Goal: Find contact information: Find contact information

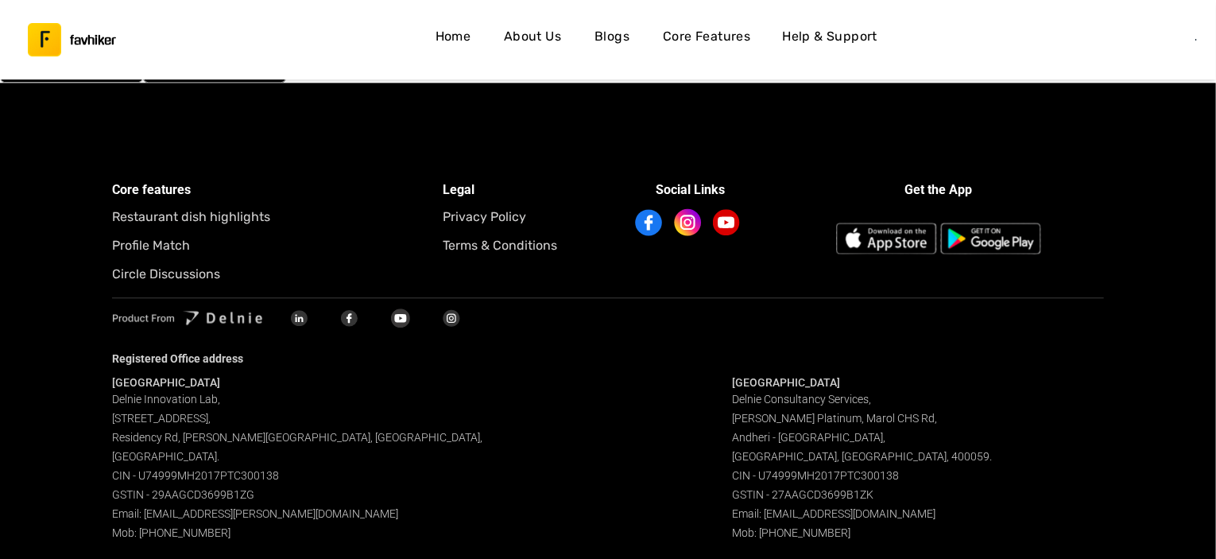
scroll to position [5017, 0]
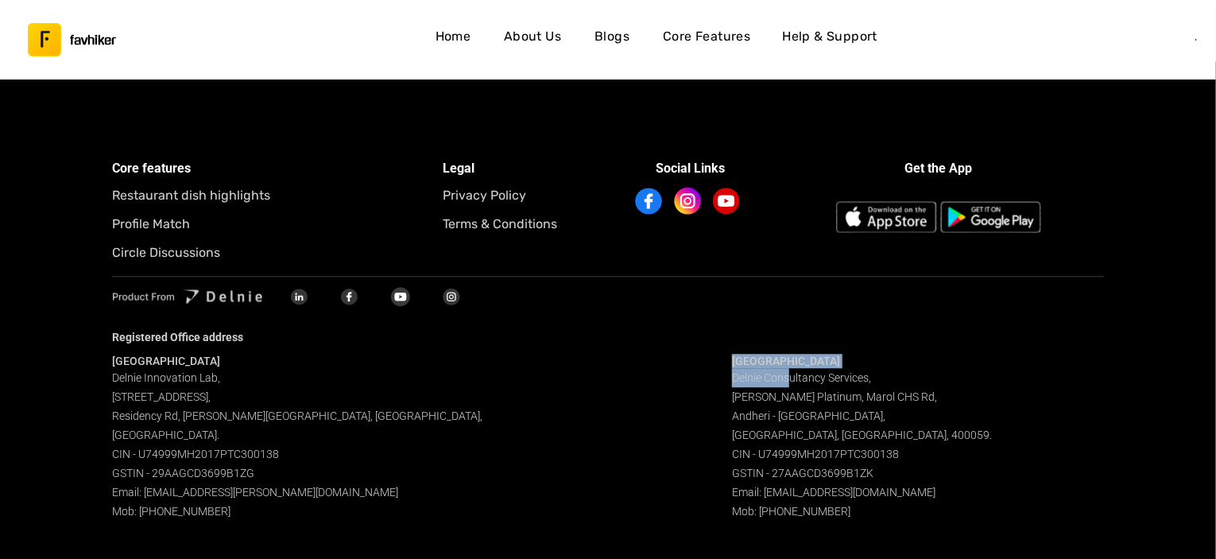
drag, startPoint x: 731, startPoint y: 364, endPoint x: 800, endPoint y: 378, distance: 70.5
click at [793, 370] on div "Bangalore Delnie Innovation Lab, 5th Floor, WeWork Galaxy Building 43, Residenc…" at bounding box center [608, 437] width 992 height 167
click at [843, 419] on span "Delnie Consultancy Services, Raheja Platinum, Marol CHS Rd, Andheri - Kurla Roa…" at bounding box center [862, 444] width 260 height 146
drag, startPoint x: 851, startPoint y: 514, endPoint x: 727, endPoint y: 359, distance: 199.0
click at [727, 359] on div "Bangalore Delnie Innovation Lab, 5th Floor, WeWork Galaxy Building 43, Residenc…" at bounding box center [608, 437] width 992 height 167
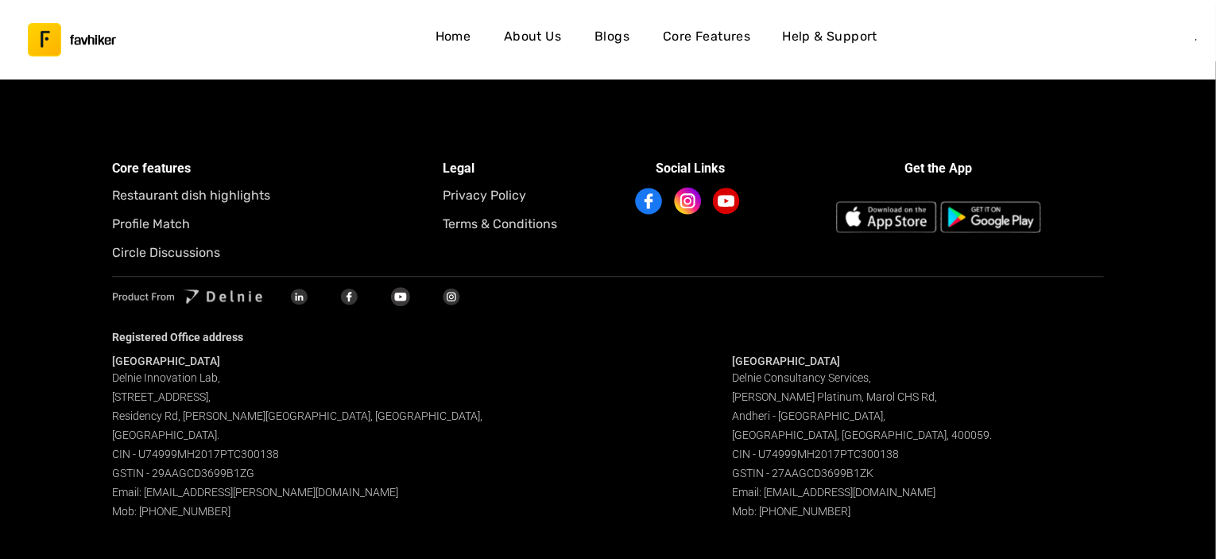
click at [759, 392] on span "Delnie Consultancy Services, Raheja Platinum, Marol CHS Rd, Andheri - Kurla Roa…" at bounding box center [862, 444] width 260 height 146
drag, startPoint x: 733, startPoint y: 369, endPoint x: 849, endPoint y: 513, distance: 185.5
click at [849, 513] on div "Mumbai Delnie Consultancy Services, Raheja Platinum, Marol CHS Rd, Andheri - Ku…" at bounding box center [918, 437] width 372 height 167
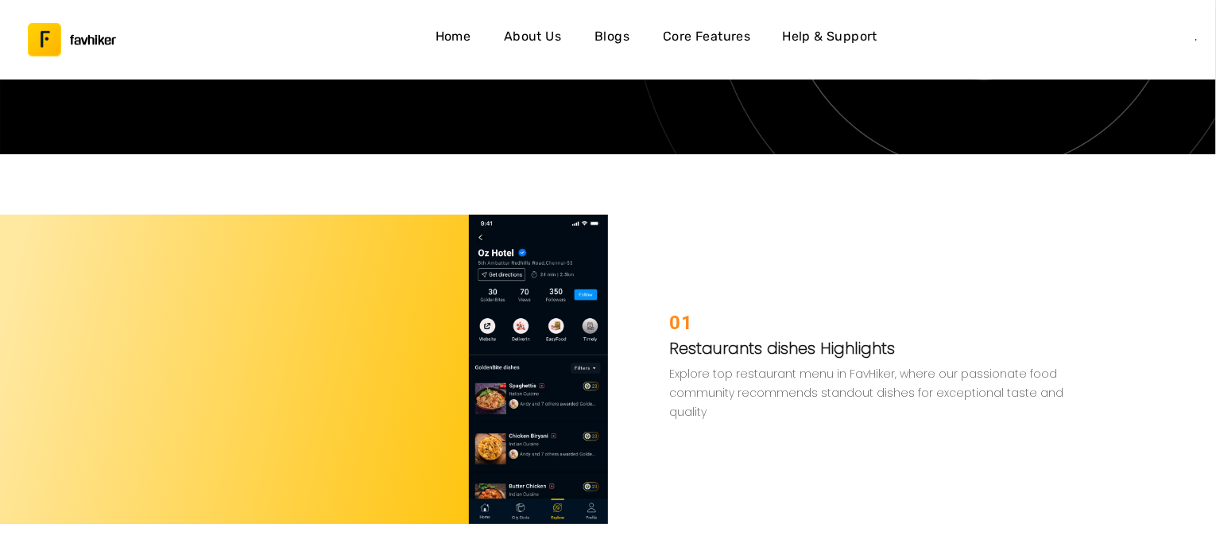
scroll to position [3065, 0]
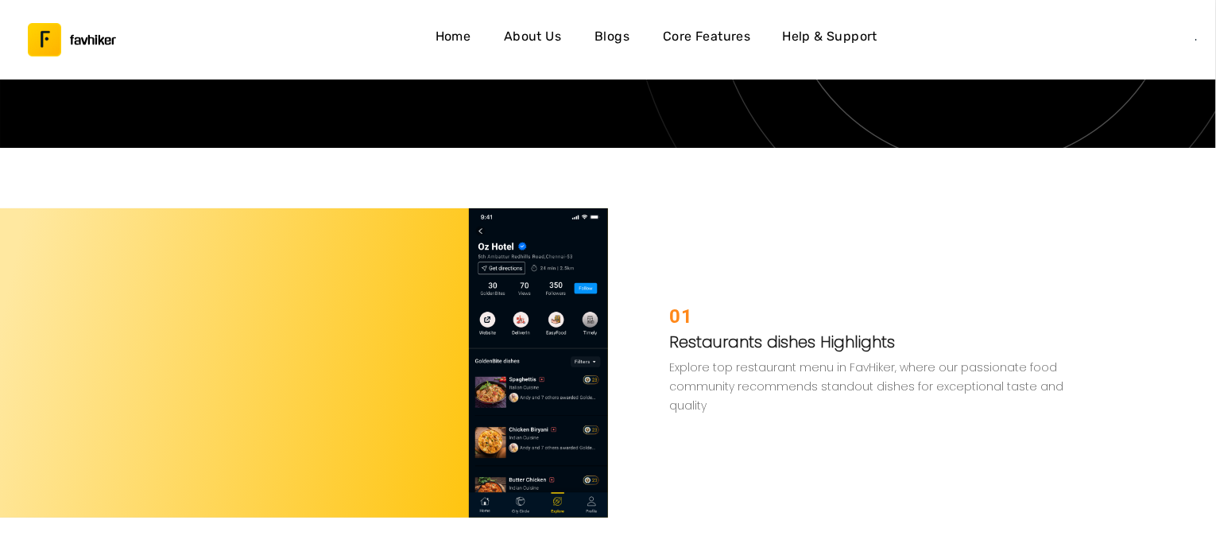
click at [536, 43] on h4 "About Us" at bounding box center [532, 36] width 57 height 21
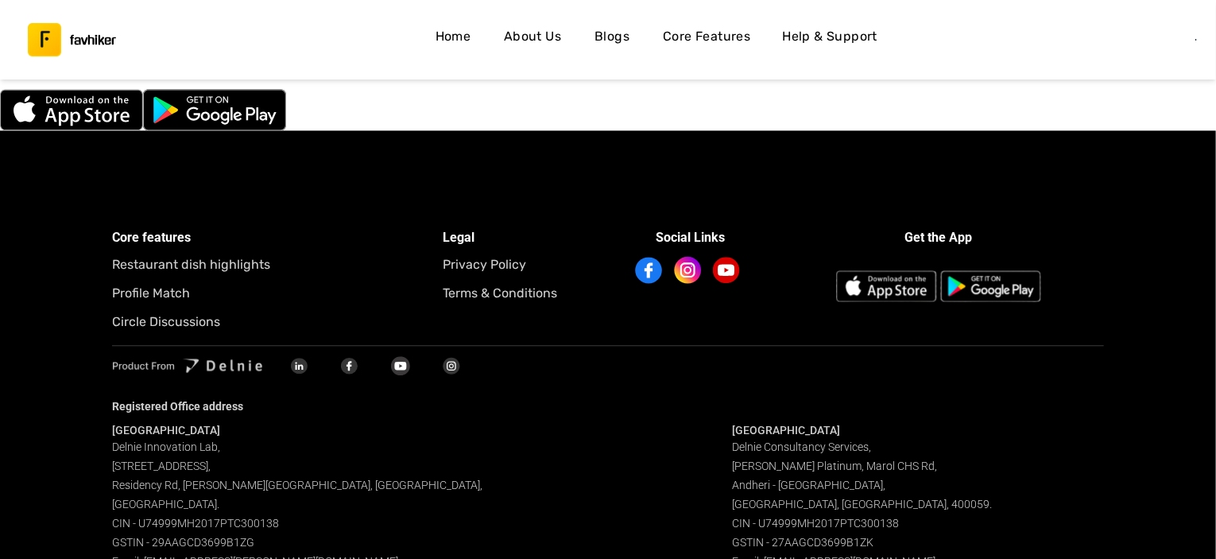
scroll to position [5017, 0]
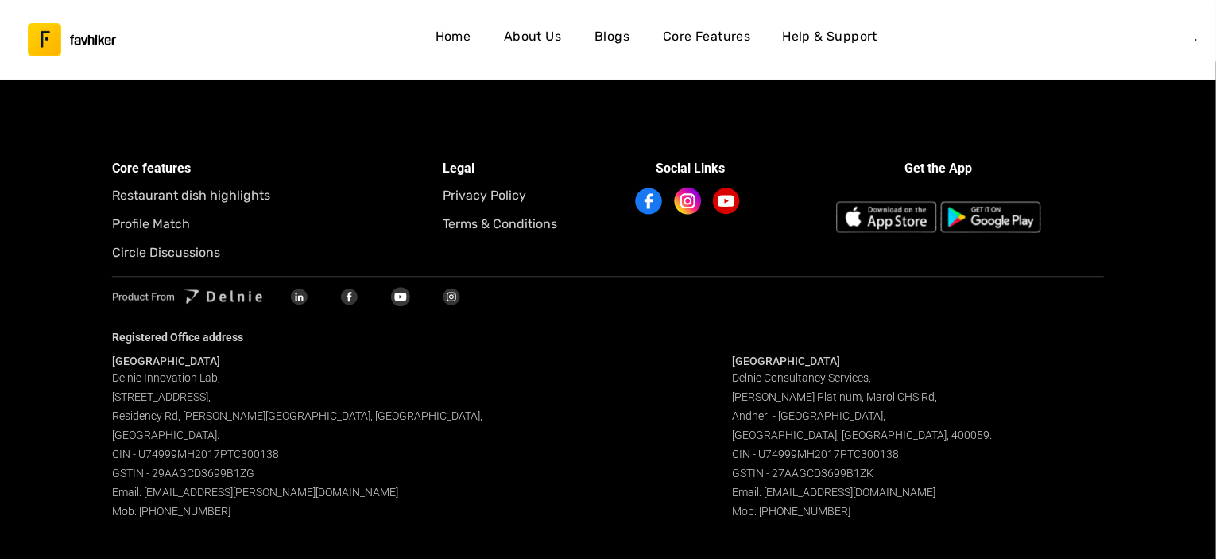
click at [225, 241] on div "Core features Restaurant dish highlights Profile Match Circle Discussions" at bounding box center [277, 210] width 331 height 105
click at [211, 254] on h5 "Circle Discussions" at bounding box center [277, 252] width 331 height 21
click at [200, 196] on h5 "Restaurant dish highlights" at bounding box center [277, 195] width 331 height 21
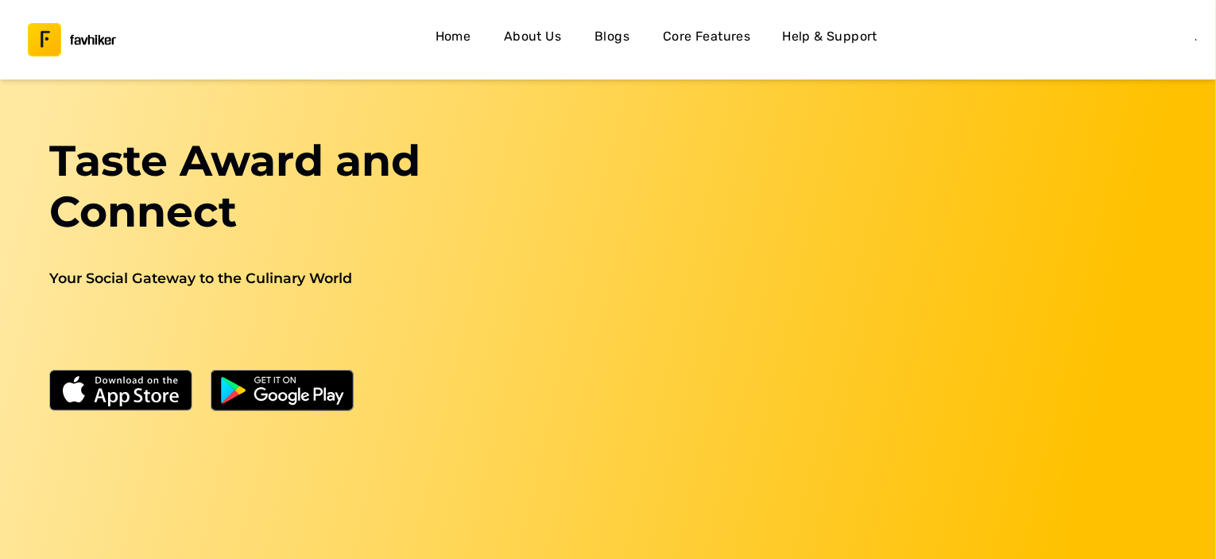
scroll to position [0, 0]
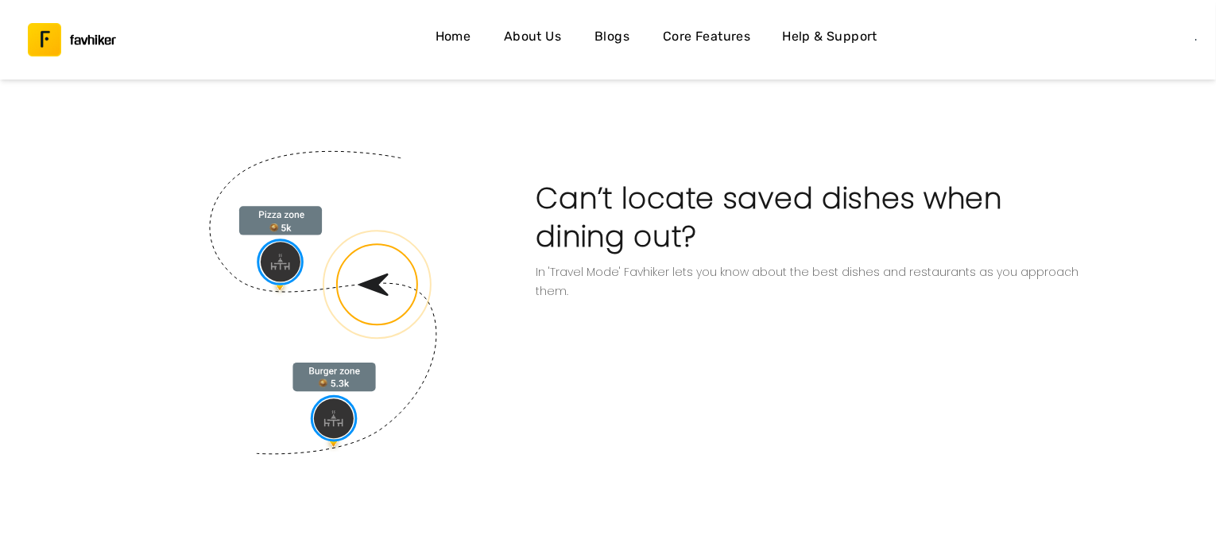
scroll to position [1863, 0]
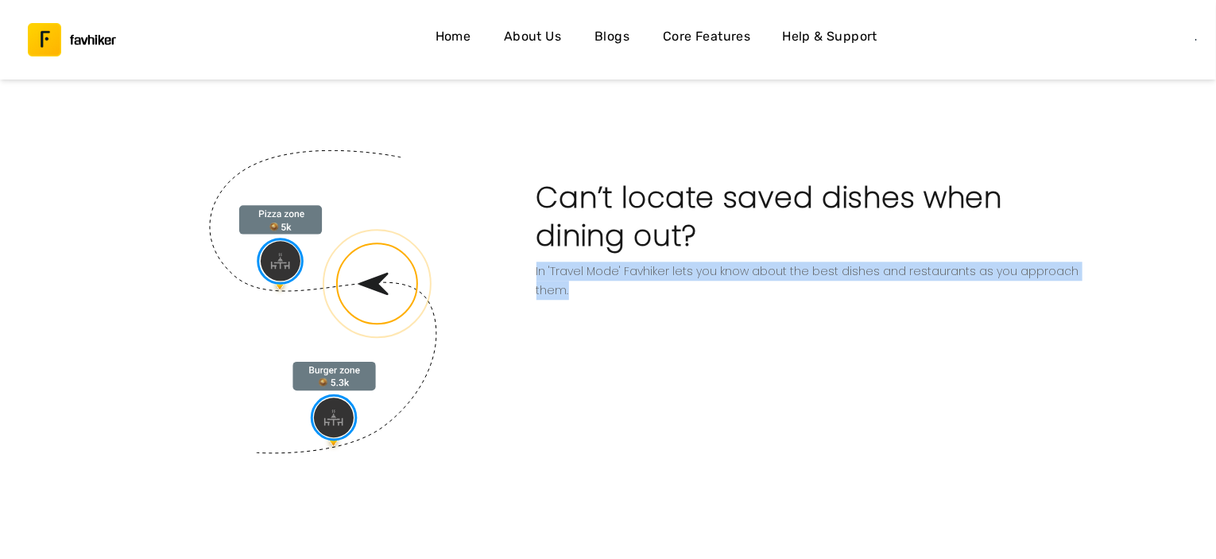
drag, startPoint x: 533, startPoint y: 274, endPoint x: 1103, endPoint y: 289, distance: 570.1
click at [1103, 289] on div "Can’t locate saved dishes when dining out? In 'Travel Mode' Favhiker lets you k…" at bounding box center [608, 349] width 1216 height 400
click at [1088, 345] on div "Can’t locate saved dishes when dining out? In 'Travel Mode' Favhiker lets you k…" at bounding box center [812, 301] width 570 height 304
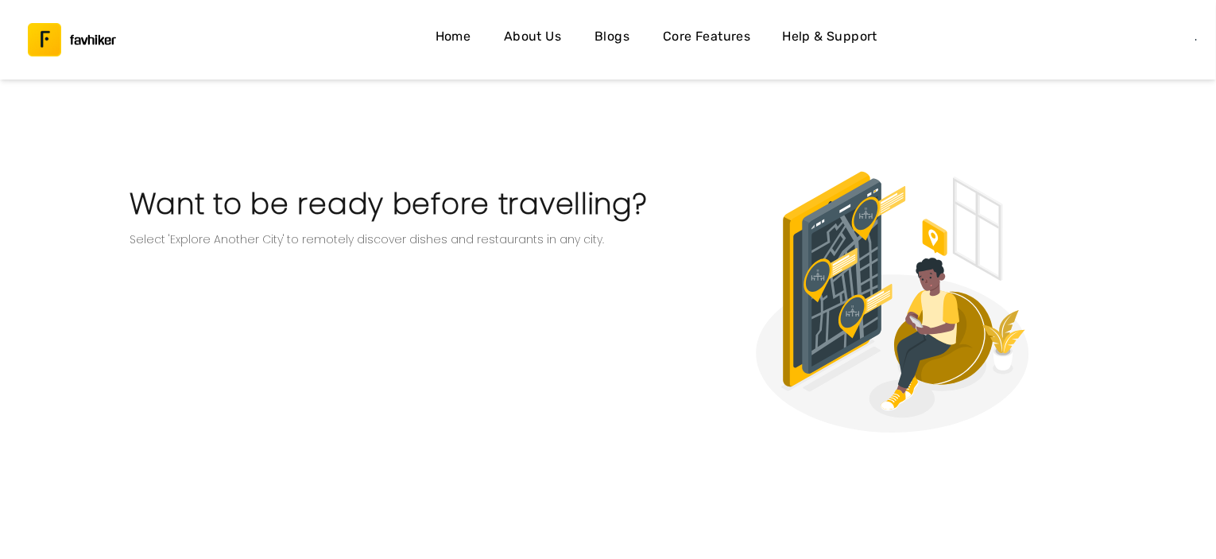
scroll to position [2259, 0]
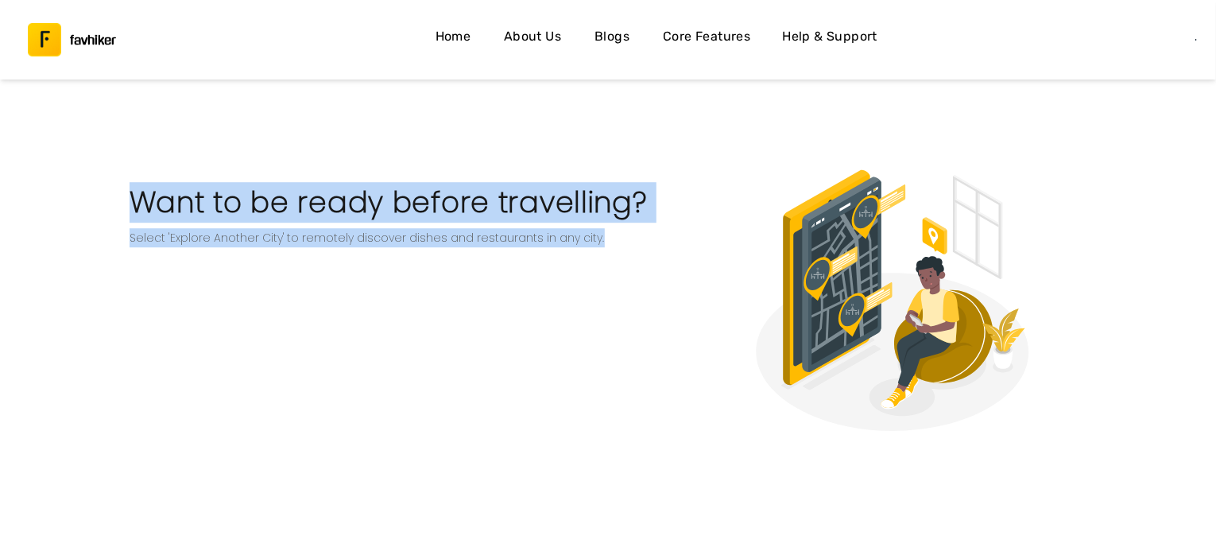
drag, startPoint x: 583, startPoint y: 244, endPoint x: 118, endPoint y: 209, distance: 467.1
click at [118, 209] on div "Want to be ready before travelling? Select 'Explore Another City' to remotely d…" at bounding box center [608, 346] width 1216 height 385
click at [210, 272] on div "Want to be ready before travelling? Select 'Explore Another City' to remotely d…" at bounding box center [405, 298] width 570 height 289
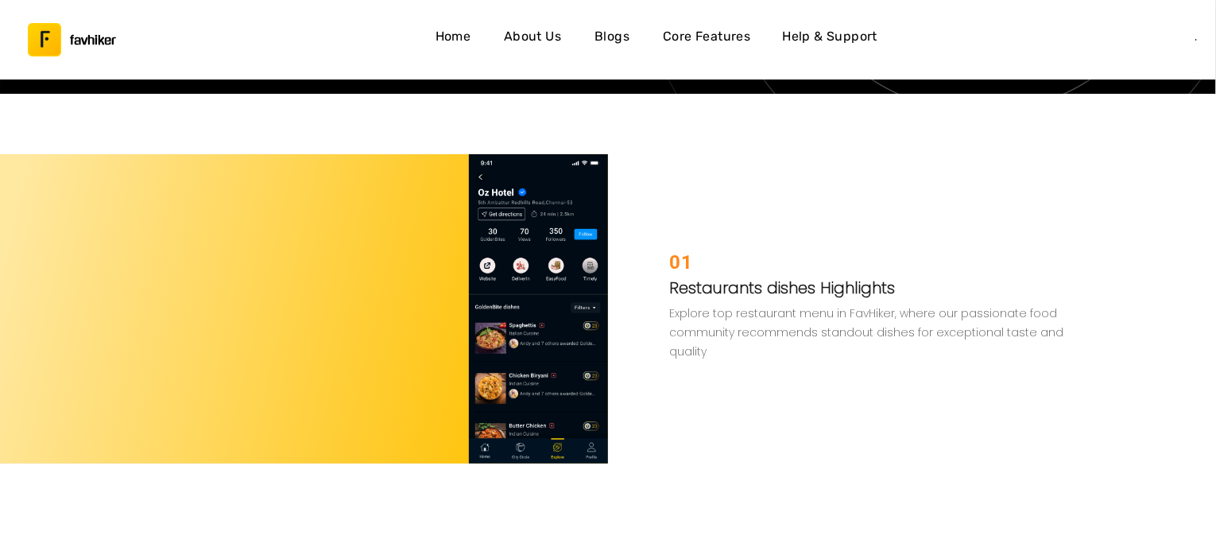
scroll to position [3121, 0]
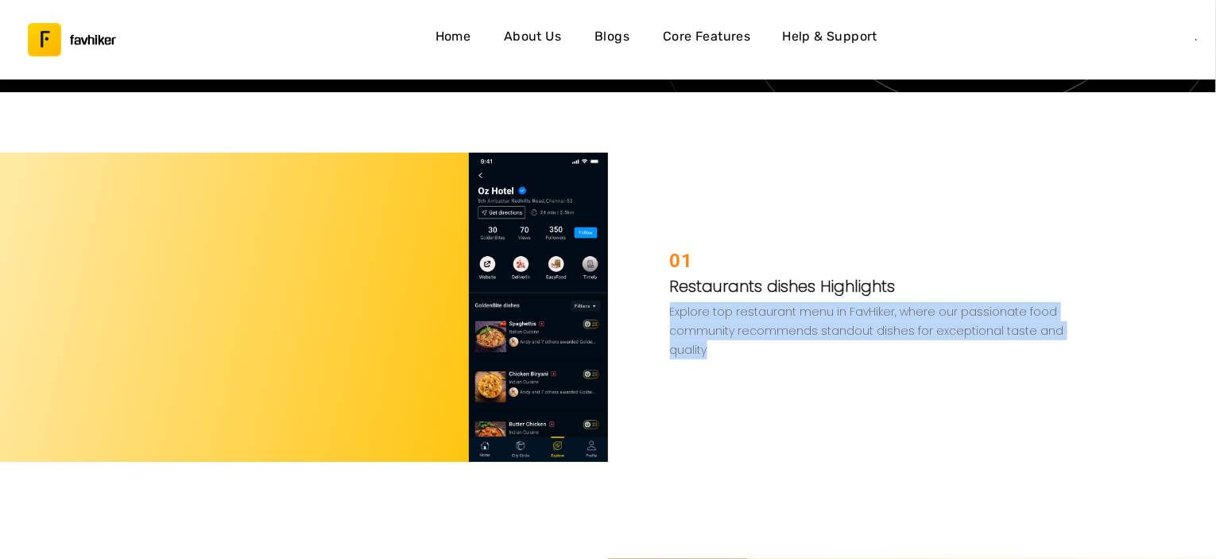
drag, startPoint x: 667, startPoint y: 320, endPoint x: 712, endPoint y: 349, distance: 54.0
click at [712, 349] on div "01 Restaurants dishes Highlights Explore top restaurant menu in FavHiker, where…" at bounding box center [917, 307] width 618 height 309
click at [726, 382] on div "01 Restaurants dishes Highlights Explore top restaurant menu in FavHiker, where…" at bounding box center [917, 307] width 618 height 309
drag, startPoint x: 718, startPoint y: 355, endPoint x: 670, endPoint y: 305, distance: 68.6
click at [670, 305] on p "Explore top restaurant menu in FavHiker, where our passionate food community re…" at bounding box center [874, 330] width 408 height 57
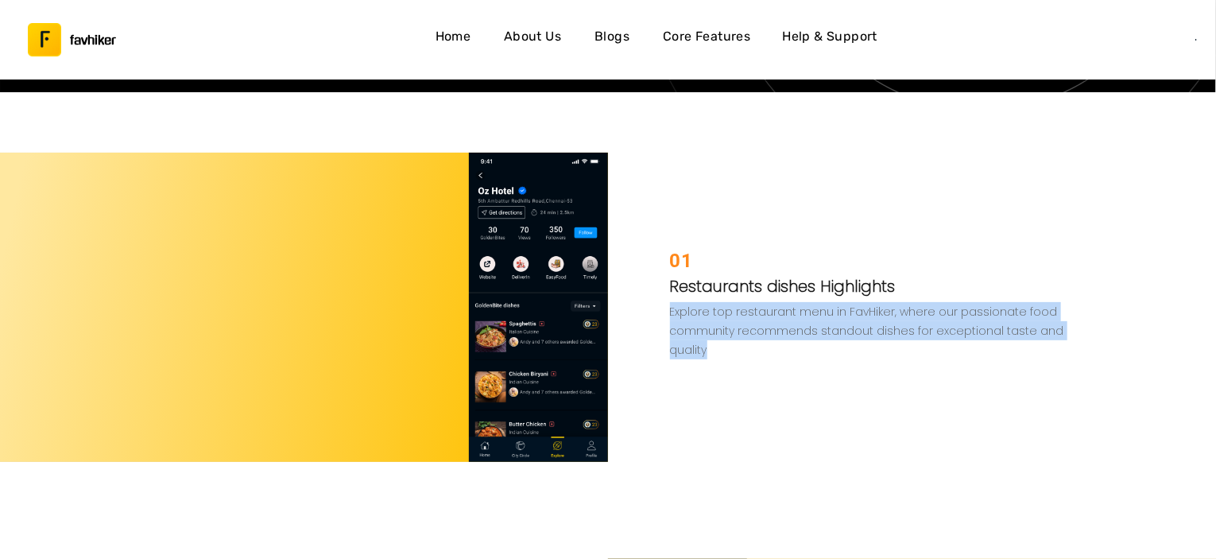
click at [734, 383] on div "01 Restaurants dishes Highlights Explore top restaurant menu in FavHiker, where…" at bounding box center [917, 307] width 618 height 309
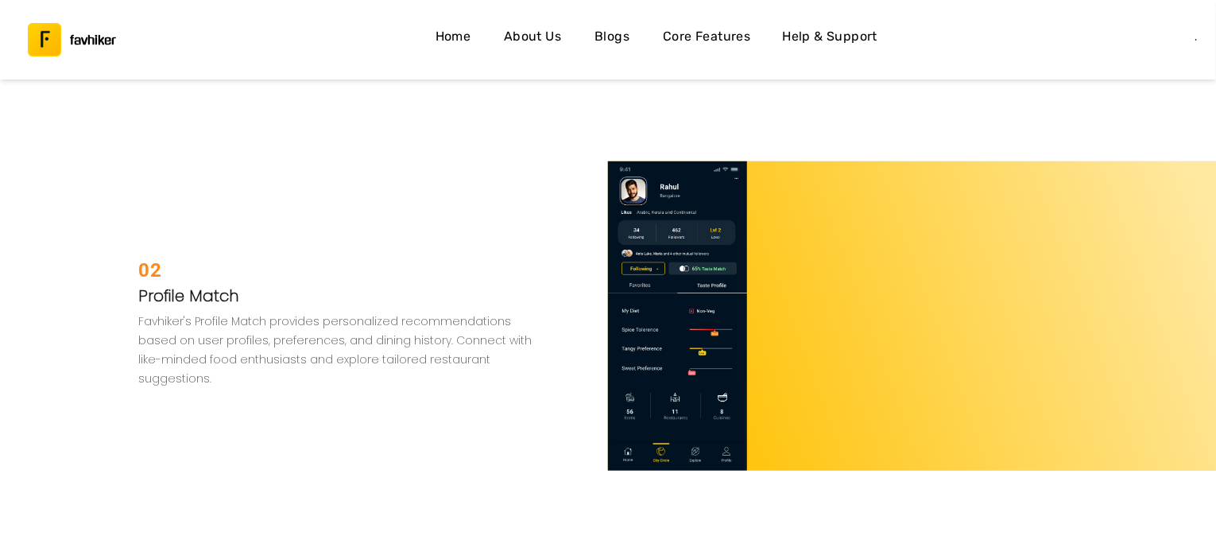
scroll to position [3519, 0]
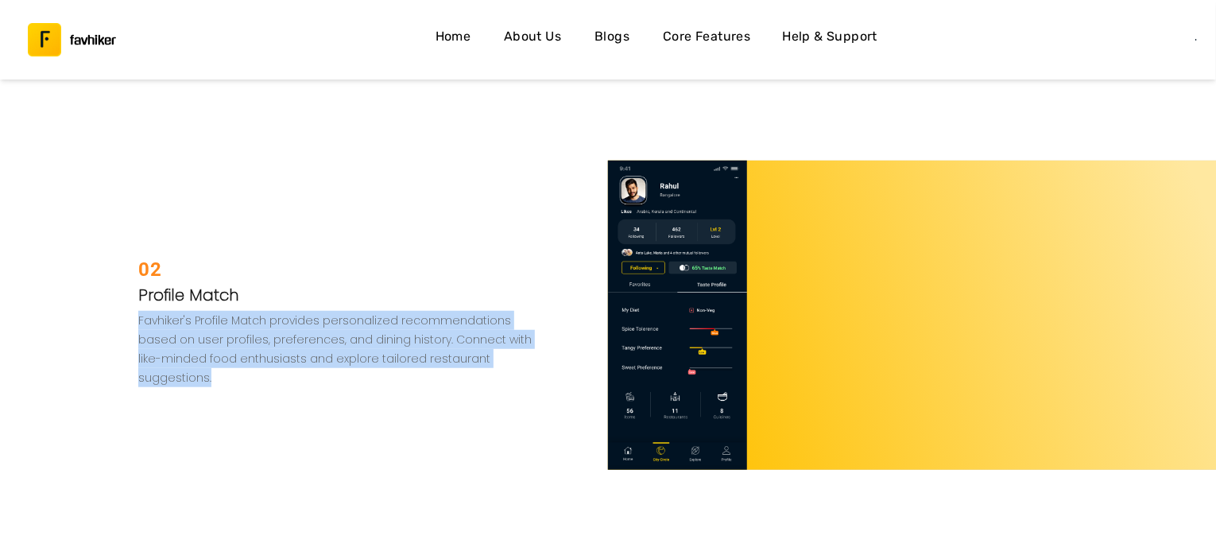
drag, startPoint x: 502, startPoint y: 367, endPoint x: 134, endPoint y: 308, distance: 373.5
click at [134, 308] on div "02 Profile Match Favhiker's Profile Match provides personalized recommendations…" at bounding box center [299, 315] width 618 height 309
click at [269, 362] on p "Favhiker's Profile Match provides personalized recommendations based on user pr…" at bounding box center [342, 349] width 408 height 76
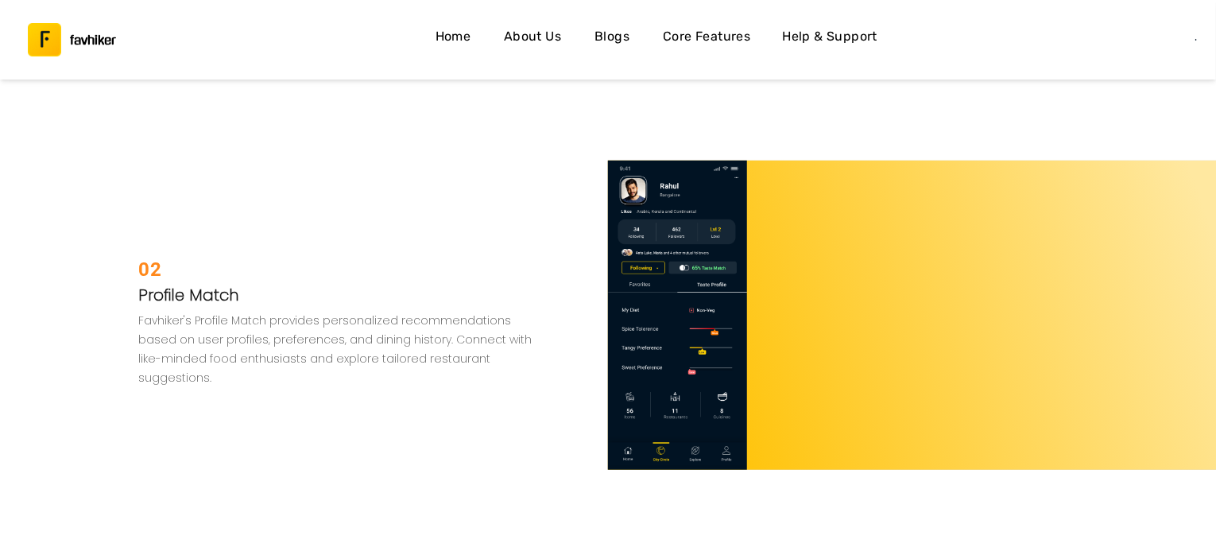
click at [323, 374] on div "02 Profile Match Favhiker's Profile Match provides personalized recommendations…" at bounding box center [299, 315] width 618 height 309
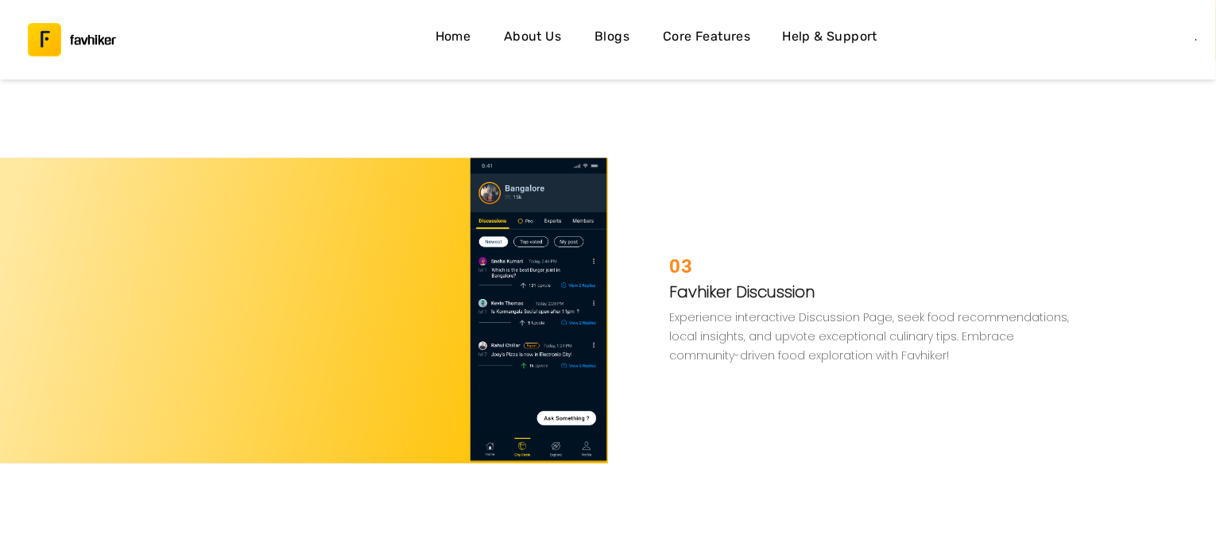
scroll to position [3946, 0]
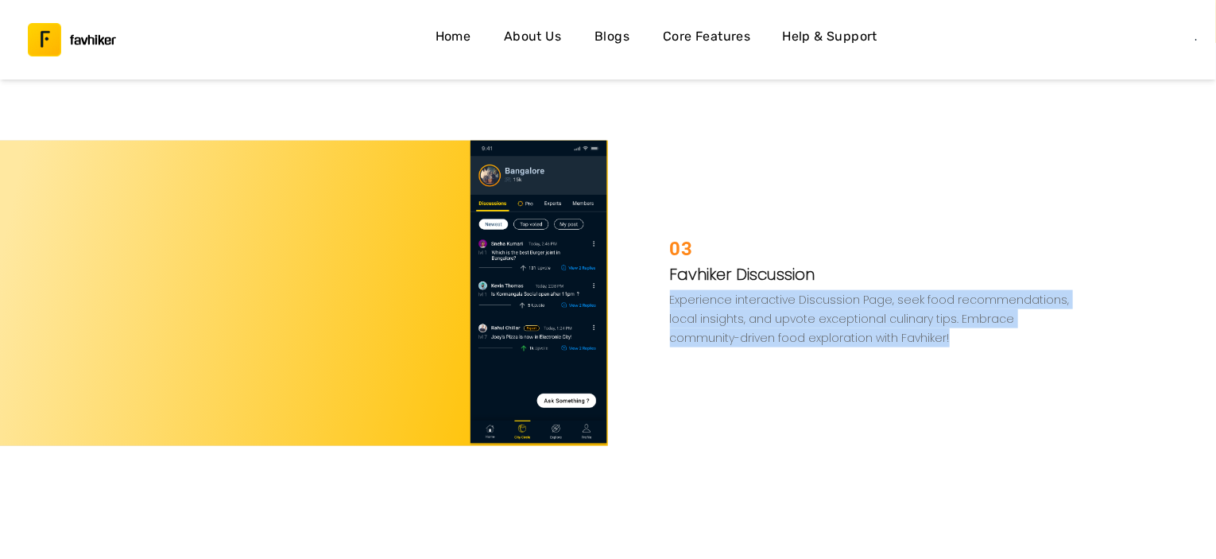
drag, startPoint x: 667, startPoint y: 298, endPoint x: 849, endPoint y: 346, distance: 188.2
click at [849, 346] on div "03 Favhiker Discussion Experience interactive Discussion Page, seek food recomm…" at bounding box center [917, 293] width 618 height 305
click at [860, 383] on div "03 Favhiker Discussion Experience interactive Discussion Page, seek food recomm…" at bounding box center [917, 293] width 618 height 305
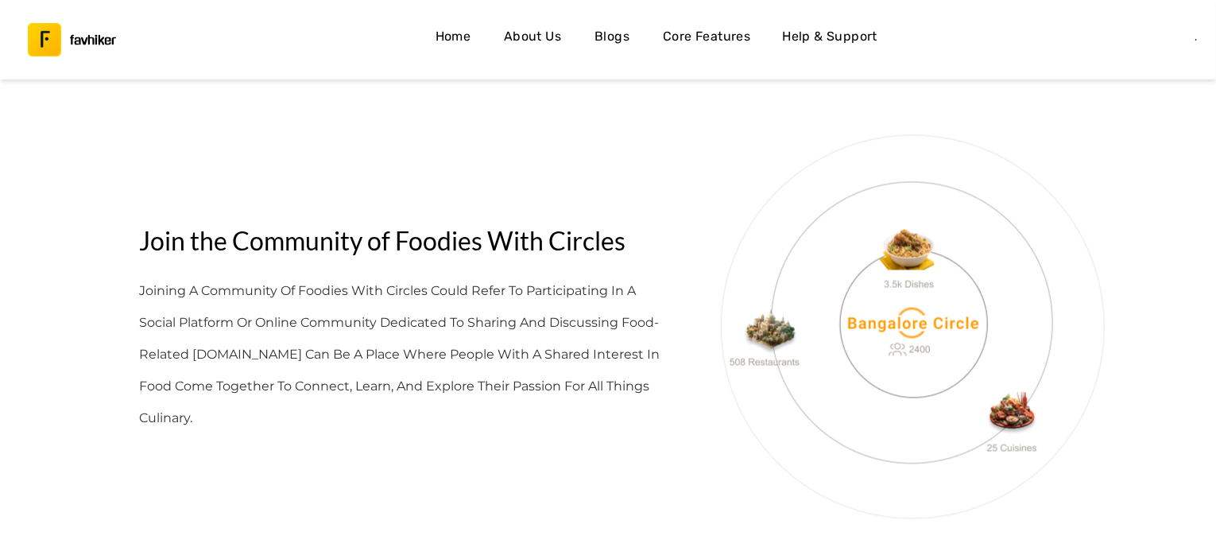
scroll to position [4401, 0]
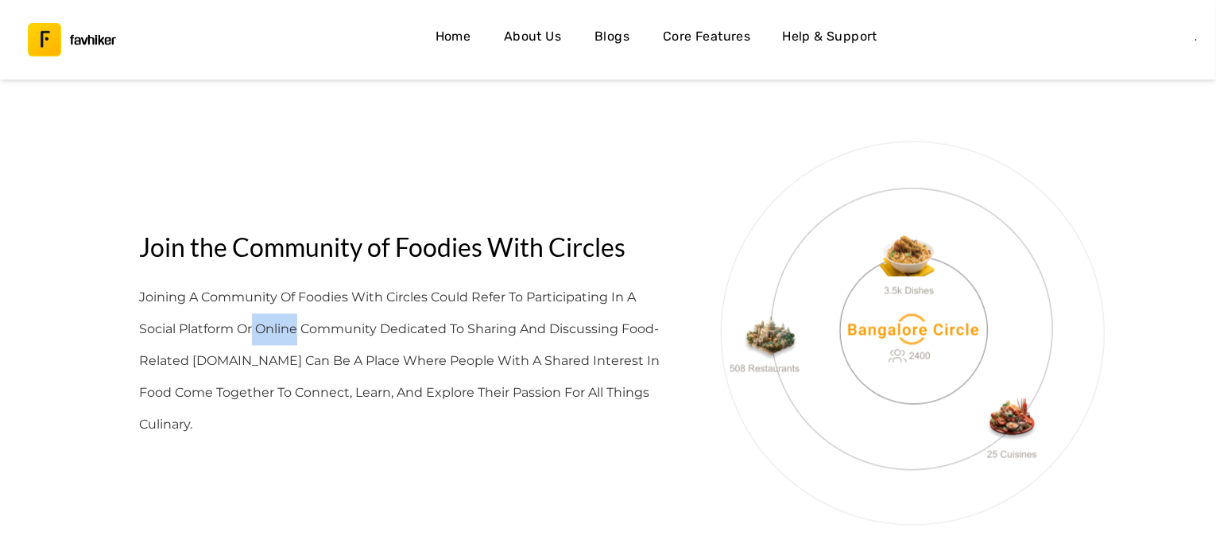
drag, startPoint x: 262, startPoint y: 330, endPoint x: 298, endPoint y: 338, distance: 37.4
click at [298, 338] on h3 "Joining a community of foodies with Circles could refer to participating in a s…" at bounding box center [405, 361] width 532 height 159
click at [308, 350] on h3 "Joining a community of foodies with Circles could refer to participating in a s…" at bounding box center [405, 361] width 532 height 159
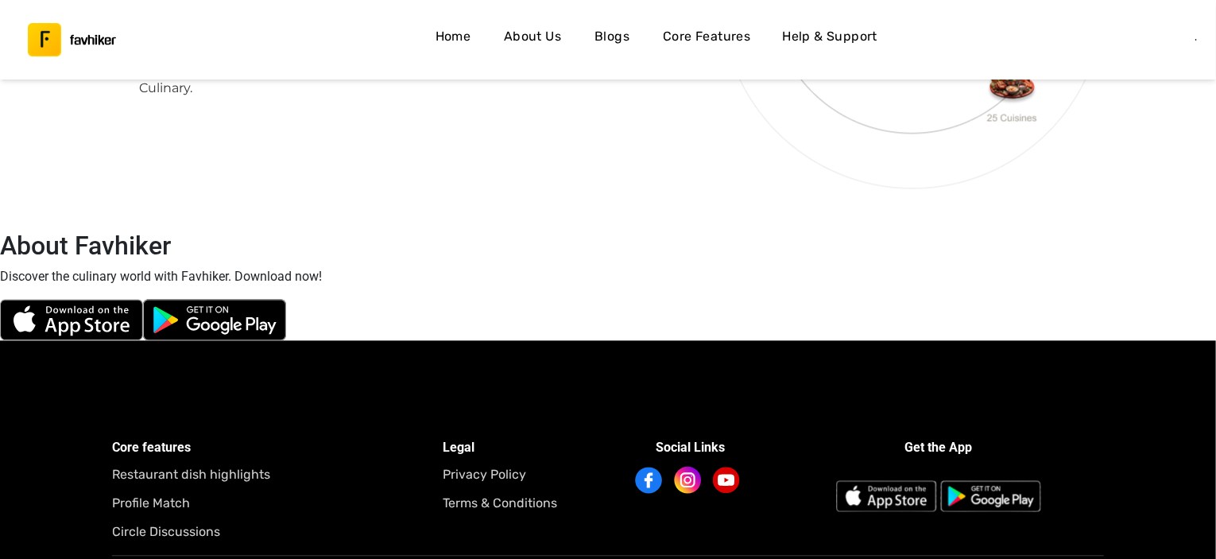
scroll to position [5017, 0]
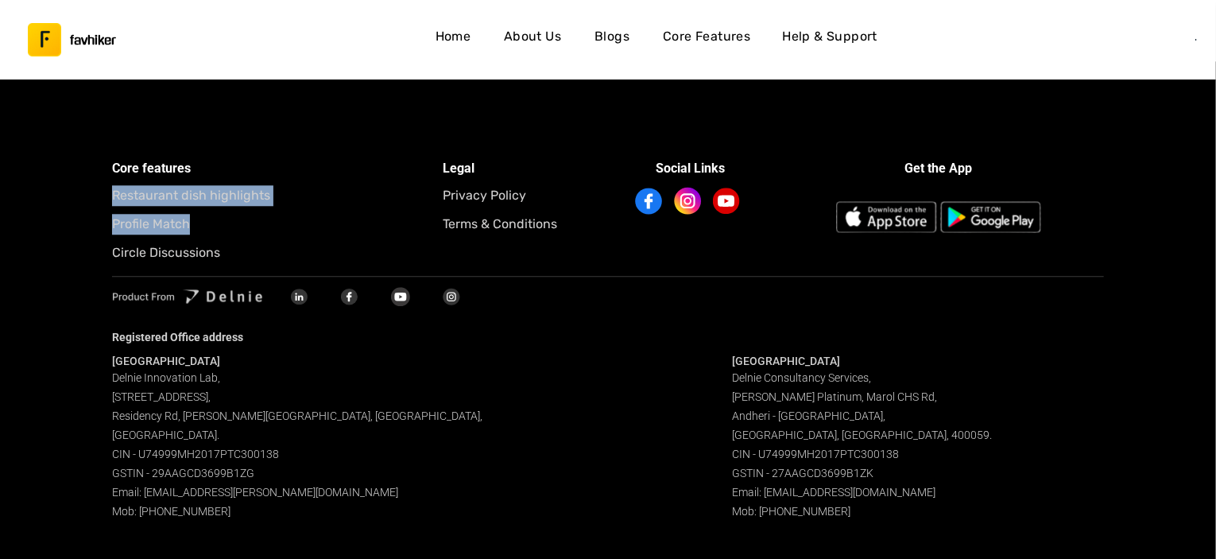
drag, startPoint x: 273, startPoint y: 204, endPoint x: 100, endPoint y: 194, distance: 173.6
click at [100, 194] on div "Core features Restaurant dish highlights Profile Match Circle Discussions Legal…" at bounding box center [608, 310] width 1216 height 498
click at [178, 227] on h5 "Profile Match" at bounding box center [277, 224] width 331 height 21
drag, startPoint x: 238, startPoint y: 250, endPoint x: 96, endPoint y: 154, distance: 171.1
click at [96, 154] on div "Core features Restaurant dish highlights Profile Match Circle Discussions Legal…" at bounding box center [608, 310] width 1216 height 498
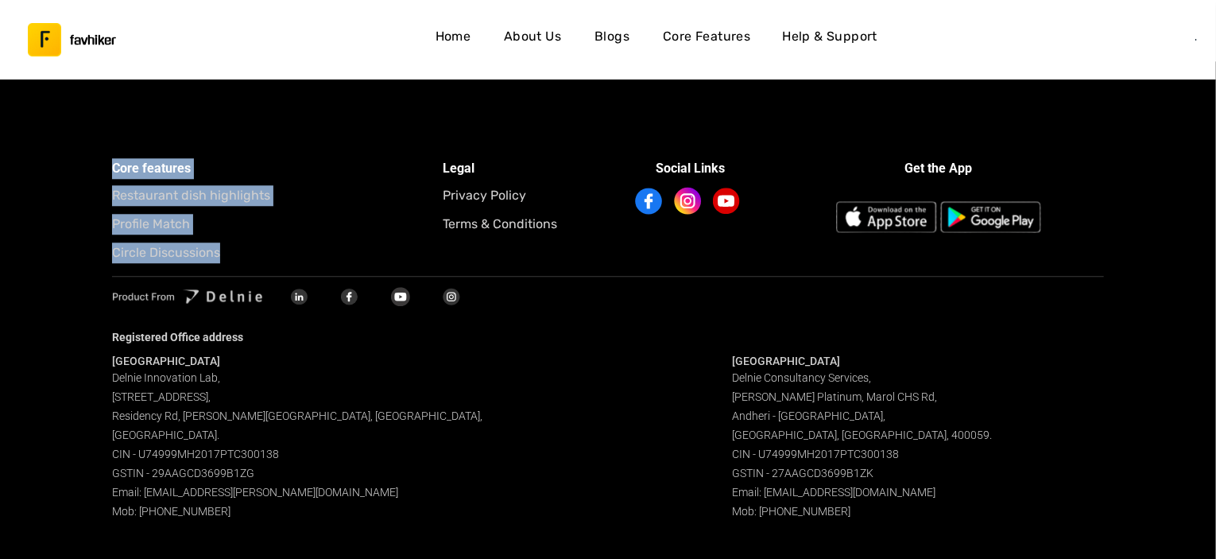
click at [257, 165] on h4 "Core features" at bounding box center [277, 168] width 331 height 21
drag, startPoint x: 568, startPoint y: 223, endPoint x: 99, endPoint y: 165, distance: 471.8
click at [99, 165] on div "Core features Restaurant dish highlights Profile Match Circle Discussions Legal…" at bounding box center [608, 310] width 1216 height 498
click at [307, 123] on div "Core features Restaurant dish highlights Profile Match Circle Discussions Legal…" at bounding box center [608, 310] width 1216 height 498
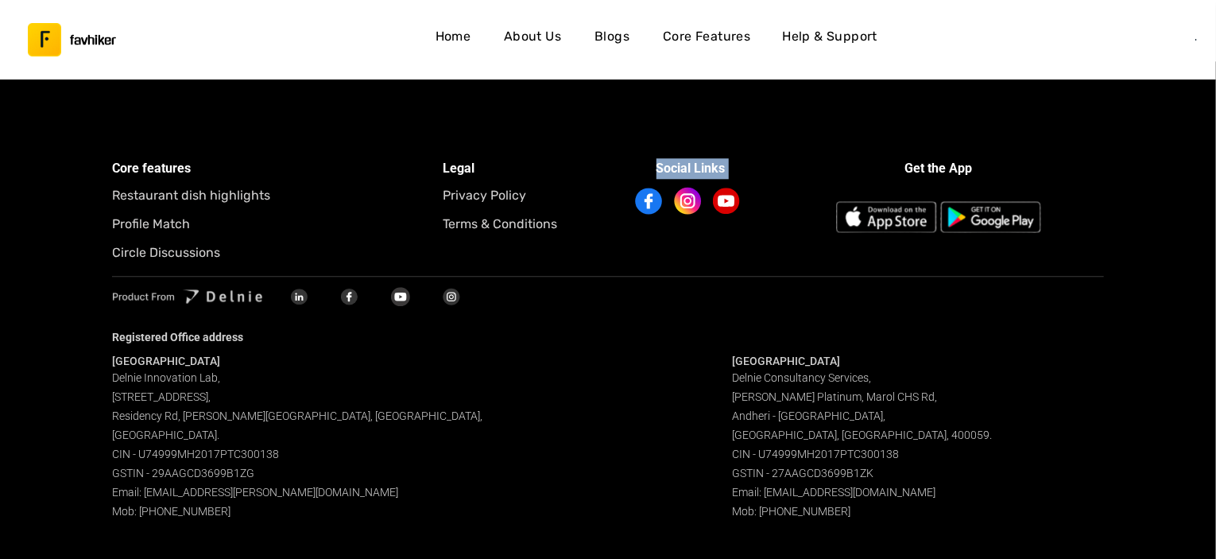
drag, startPoint x: 653, startPoint y: 170, endPoint x: 831, endPoint y: 117, distance: 185.1
click at [831, 117] on div "Core features Restaurant dish highlights Profile Match Circle Discussions Legal…" at bounding box center [608, 310] width 1216 height 498
click at [830, 117] on div "Core features Restaurant dish highlights Profile Match Circle Discussions Legal…" at bounding box center [608, 310] width 1216 height 498
click at [453, 292] on img "button" at bounding box center [452, 296] width 20 height 19
drag, startPoint x: 225, startPoint y: 514, endPoint x: 162, endPoint y: 511, distance: 62.9
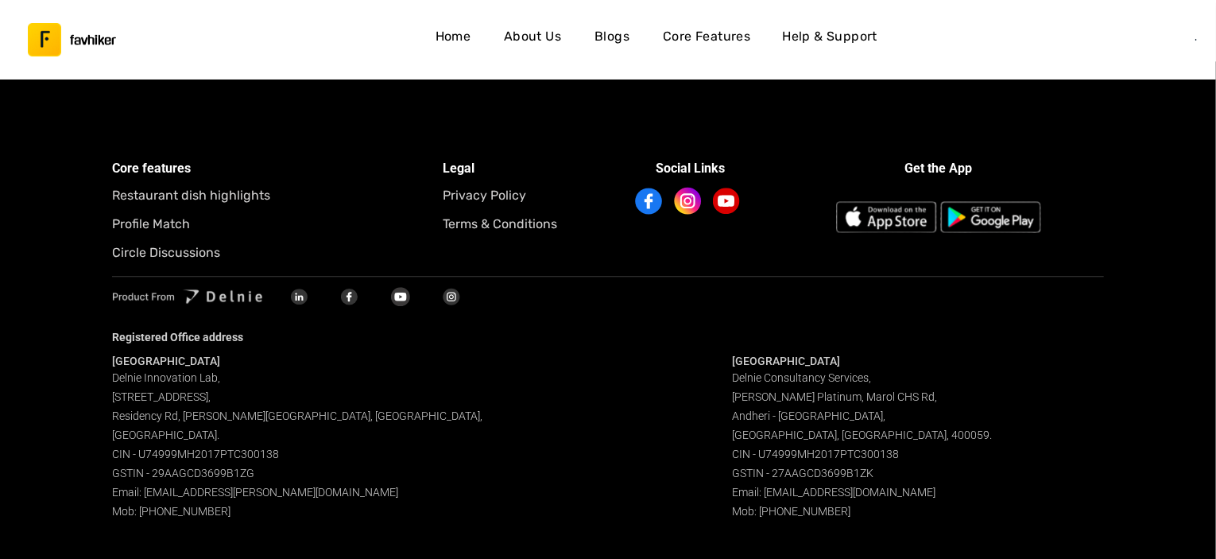
click at [162, 511] on div "Bangalore Delnie Innovation Lab[GEOGRAPHIC_DATA][STREET_ADDRESS][PERSON_NAME]. …" at bounding box center [298, 437] width 372 height 167
copy span "9846280132"
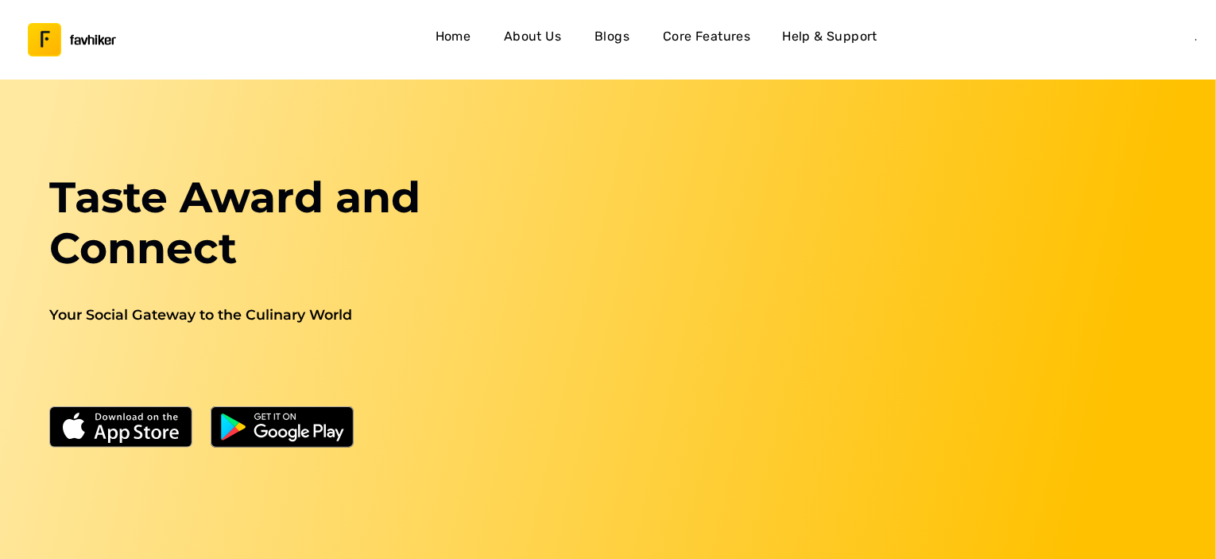
scroll to position [0, 0]
